Goal: Transaction & Acquisition: Obtain resource

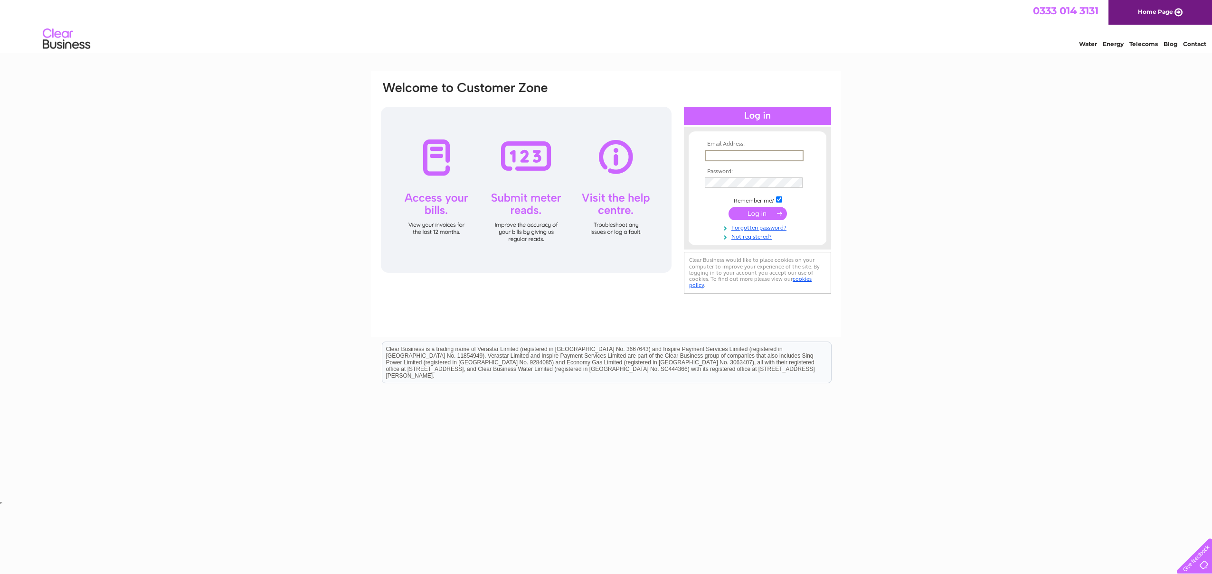
type input "gordon@wilsonsofpitlochry.co.uk"
click at [764, 210] on input "submit" at bounding box center [757, 212] width 58 height 13
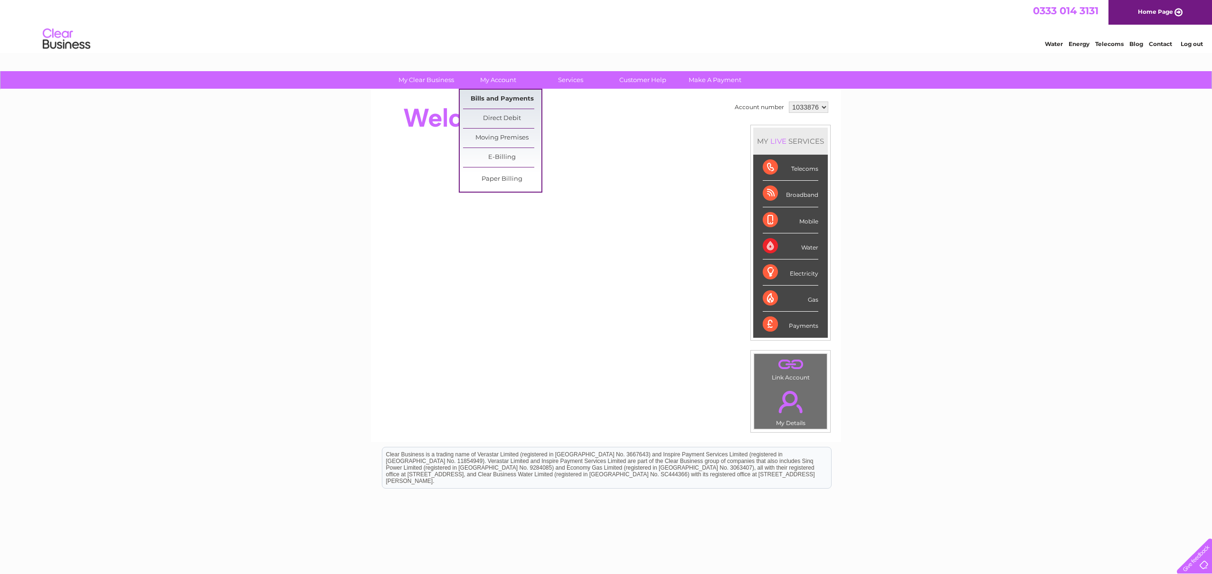
click at [490, 96] on link "Bills and Payments" at bounding box center [502, 99] width 78 height 19
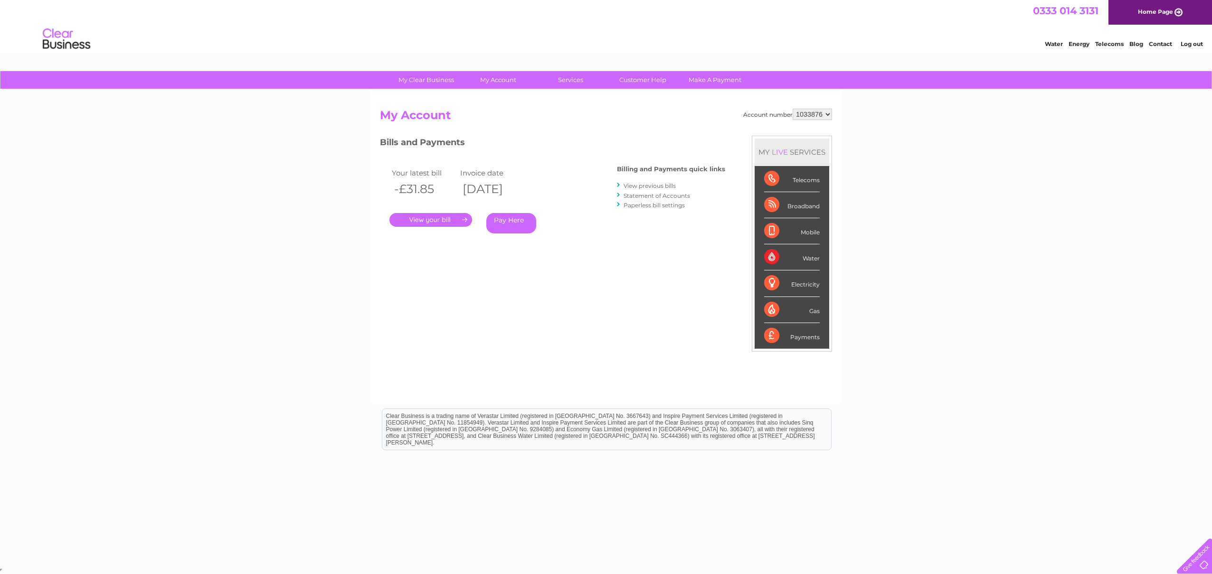
click at [810, 116] on select "1033876 1065468" at bounding box center [811, 114] width 39 height 11
select select "1065468"
click at [792, 109] on select "1033876 1065468" at bounding box center [811, 114] width 39 height 11
click at [448, 220] on link "." at bounding box center [430, 220] width 83 height 14
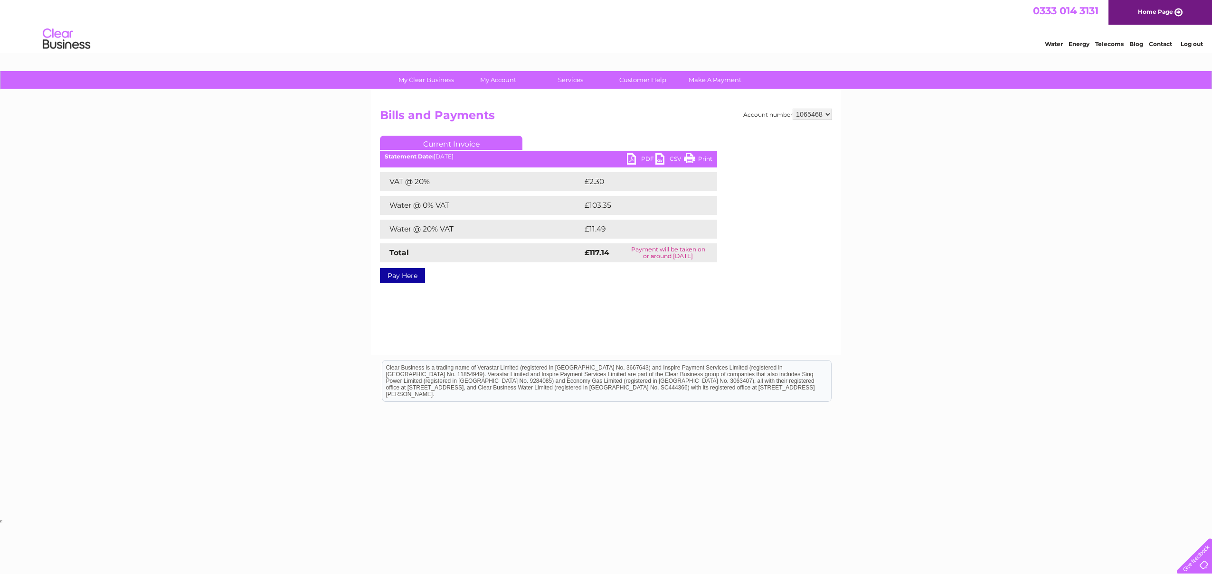
click at [645, 159] on link "PDF" at bounding box center [641, 160] width 28 height 14
